Goal: Navigation & Orientation: Find specific page/section

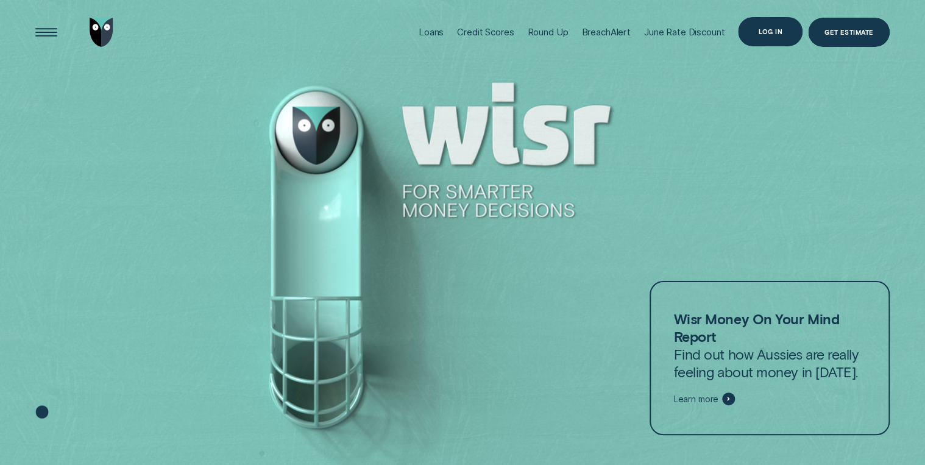
click at [778, 29] on div "Log in" at bounding box center [771, 31] width 24 height 5
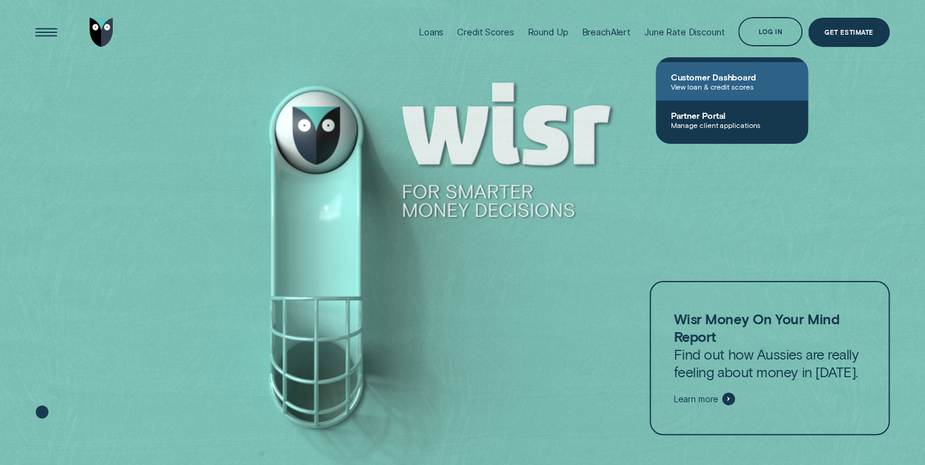
click at [711, 84] on span "View loan & credit scores" at bounding box center [732, 86] width 123 height 9
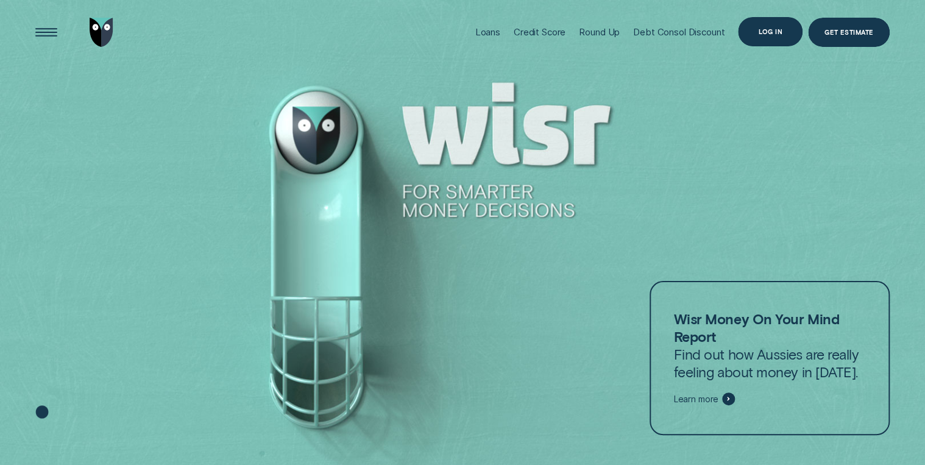
click at [772, 29] on div "Log in" at bounding box center [771, 31] width 24 height 5
